Goal: Task Accomplishment & Management: Use online tool/utility

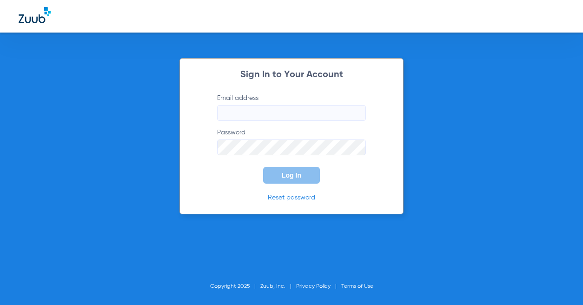
type input "[EMAIL_ADDRESS][DOMAIN_NAME]"
click at [289, 173] on span "Log In" at bounding box center [292, 175] width 20 height 7
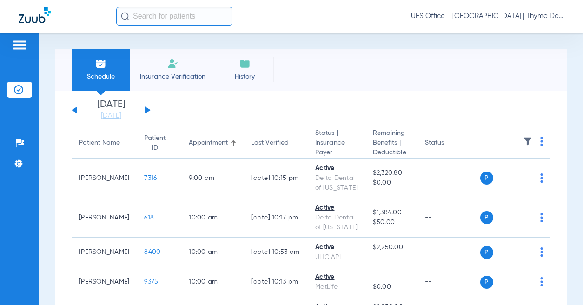
drag, startPoint x: 167, startPoint y: 70, endPoint x: 160, endPoint y: 86, distance: 17.1
click at [167, 69] on li "Insurance Verification" at bounding box center [173, 70] width 86 height 42
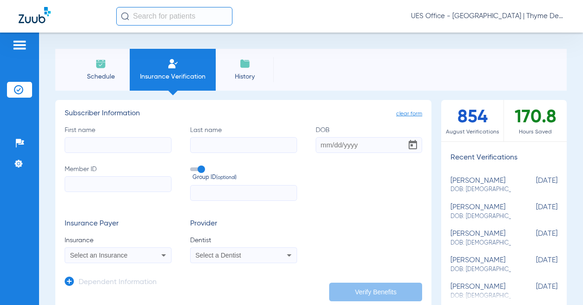
click at [118, 141] on input "First name" at bounding box center [118, 145] width 107 height 16
type input "tian"
type input "[DATE]"
click at [110, 183] on input "Member ID" at bounding box center [118, 184] width 107 height 16
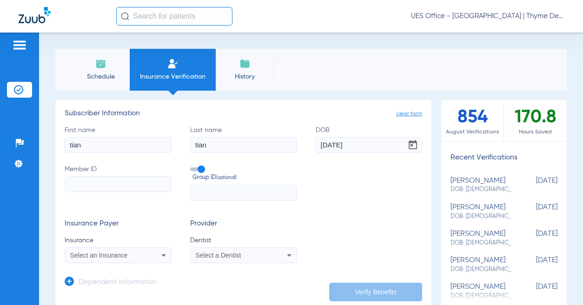
paste input "965606938"
type input "965606938"
click at [80, 253] on span "Select an Insurance" at bounding box center [99, 255] width 58 height 7
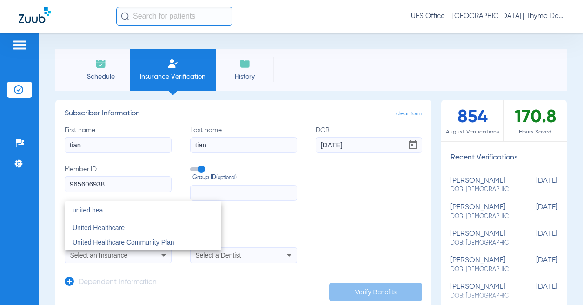
type input "united hea"
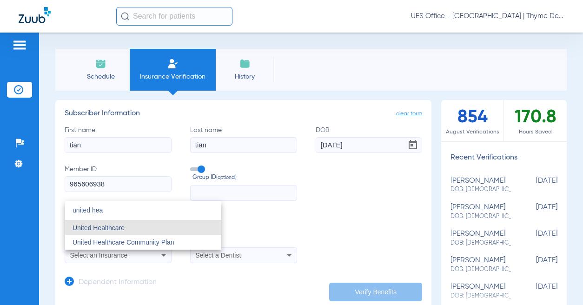
click at [102, 224] on span "United Healthcare" at bounding box center [99, 227] width 52 height 7
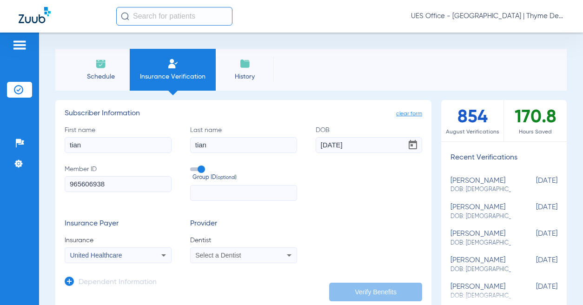
click at [239, 262] on mat-select "Select a Dentist" at bounding box center [243, 256] width 107 height 16
click at [239, 255] on div "Select a Dentist" at bounding box center [233, 255] width 77 height 7
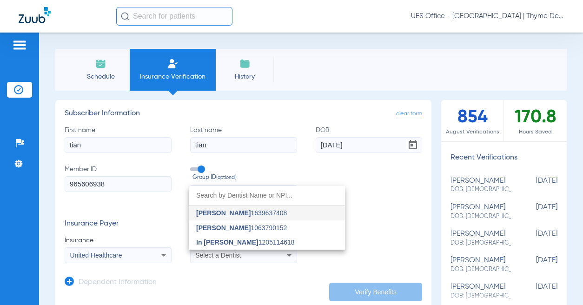
click at [230, 243] on span "In [PERSON_NAME]" at bounding box center [227, 242] width 62 height 7
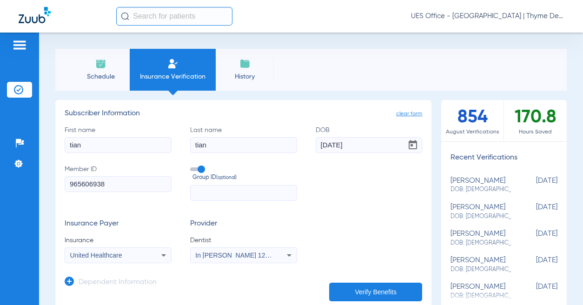
click at [352, 291] on button "Verify Benefits" at bounding box center [375, 292] width 93 height 19
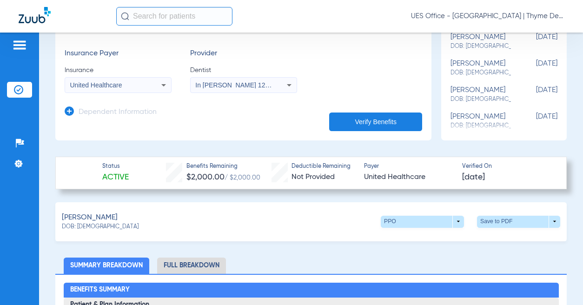
scroll to position [186, 0]
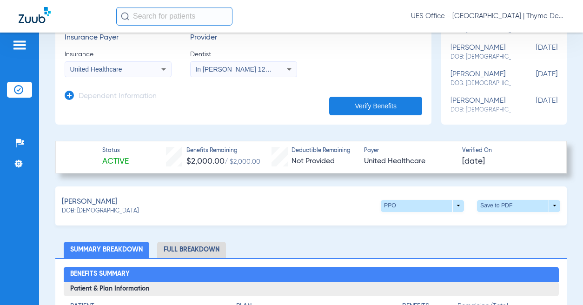
click at [520, 205] on span at bounding box center [519, 206] width 22 height 22
click at [433, 226] on span "Save to PDF" at bounding box center [442, 223] width 37 height 7
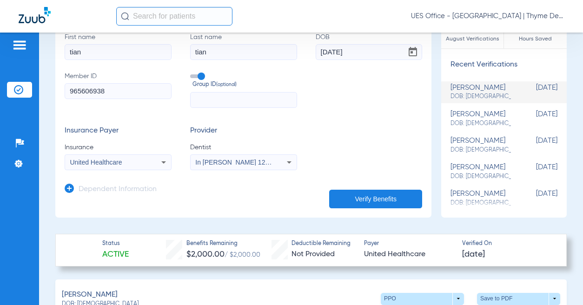
click at [88, 89] on input "965606938" at bounding box center [118, 91] width 107 height 16
click at [90, 91] on input "965606938" at bounding box center [118, 91] width 107 height 16
click at [94, 90] on input "965606938" at bounding box center [118, 91] width 107 height 16
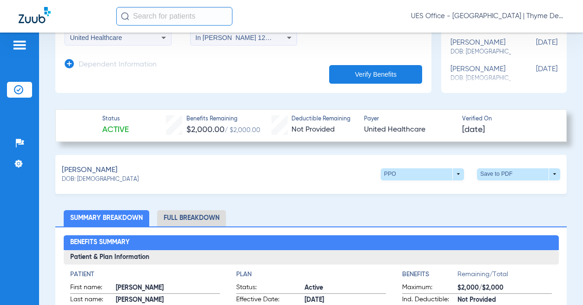
scroll to position [233, 0]
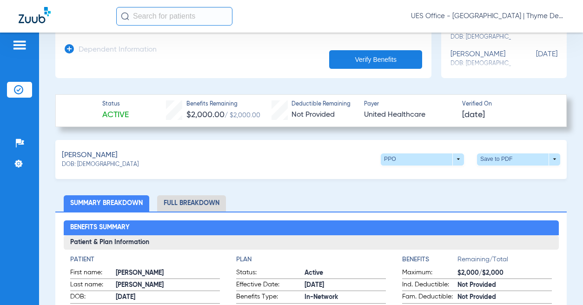
click at [200, 202] on li "Full Breakdown" at bounding box center [191, 203] width 69 height 16
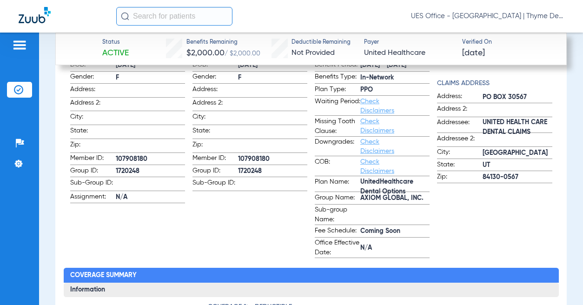
scroll to position [465, 0]
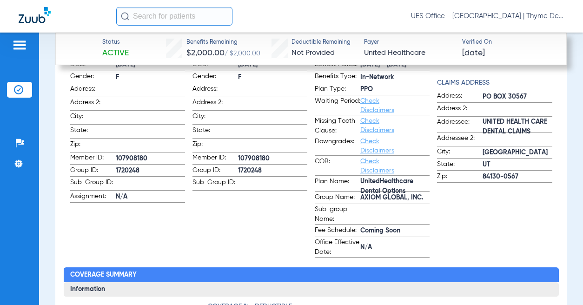
click at [367, 198] on span "AXIOM GLOBAL, INC." at bounding box center [395, 198] width 69 height 10
click at [368, 196] on span "AXIOM GLOBAL, INC." at bounding box center [395, 198] width 69 height 10
copy span "AXIOM GLOBAL, INC."
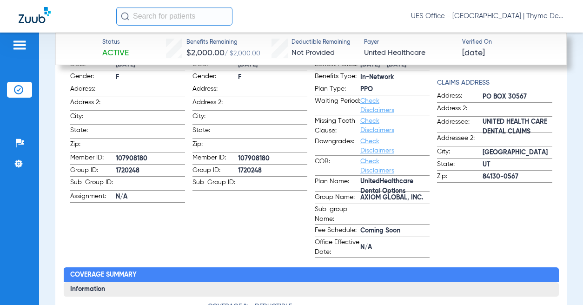
click at [128, 168] on span "1720248" at bounding box center [150, 171] width 69 height 10
copy span "1720248"
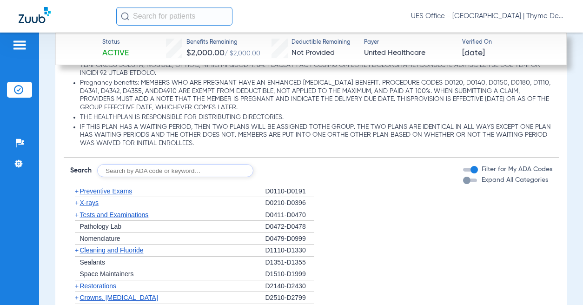
scroll to position [1256, 0]
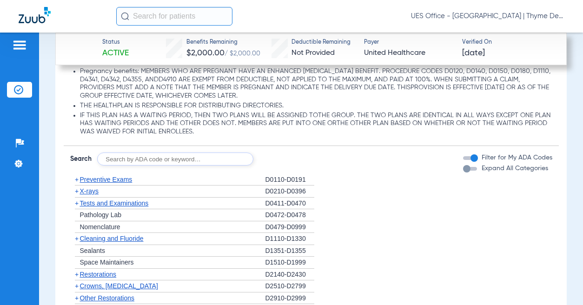
click at [106, 179] on span "Preventive Exams" at bounding box center [106, 179] width 53 height 7
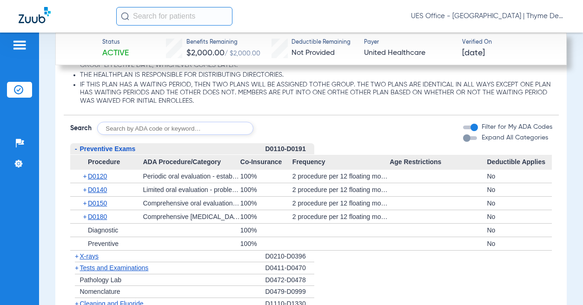
scroll to position [1303, 0]
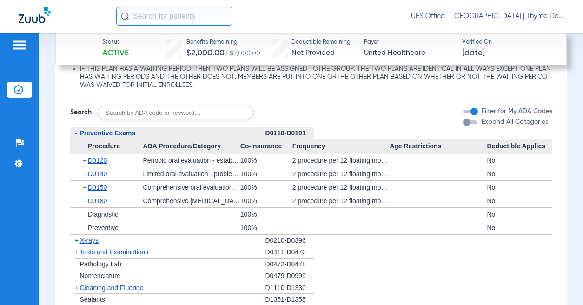
drag, startPoint x: 92, startPoint y: 240, endPoint x: 101, endPoint y: 223, distance: 18.3
click at [92, 239] on span "X-rays" at bounding box center [89, 240] width 19 height 7
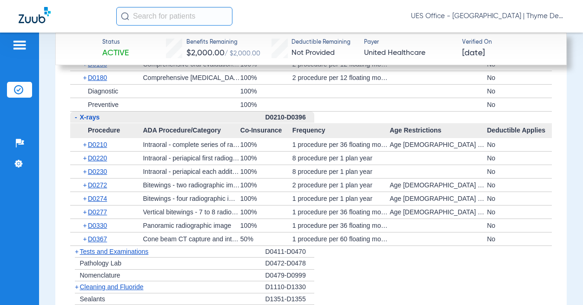
scroll to position [1442, 0]
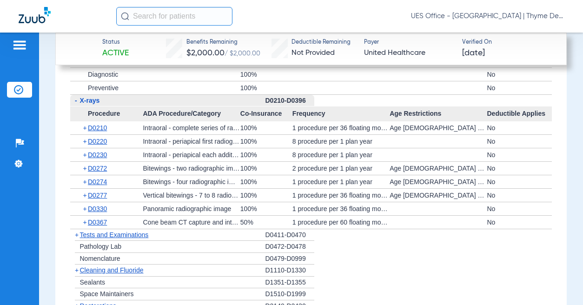
click at [110, 270] on span "Cleaning and Fluoride" at bounding box center [112, 270] width 64 height 7
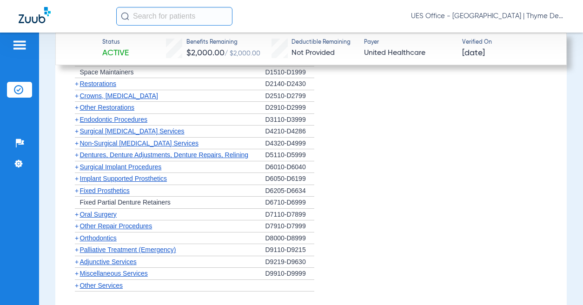
scroll to position [1722, 0]
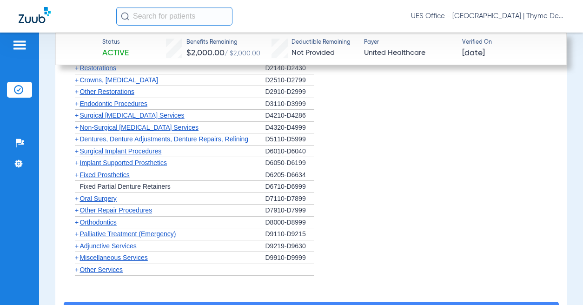
click at [144, 128] on span "Non-Surgical [MEDICAL_DATA] Services" at bounding box center [139, 127] width 119 height 7
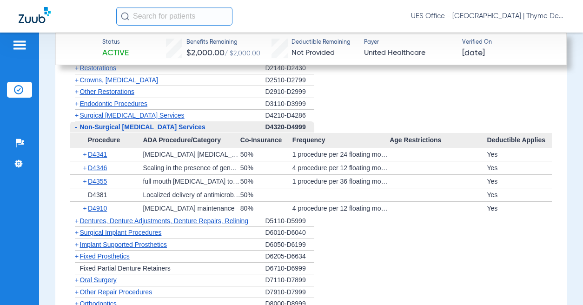
click at [122, 80] on span "Crowns, [MEDICAL_DATA]" at bounding box center [119, 79] width 78 height 7
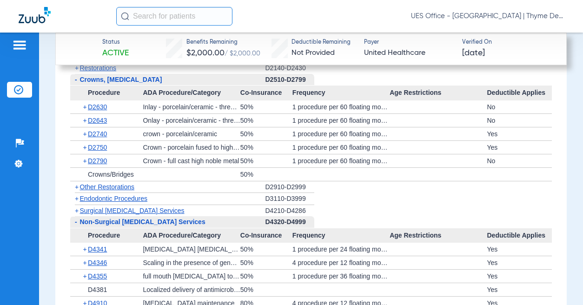
click at [136, 200] on span "Endodontic Procedures" at bounding box center [114, 198] width 68 height 7
